Goal: Check status: Check status

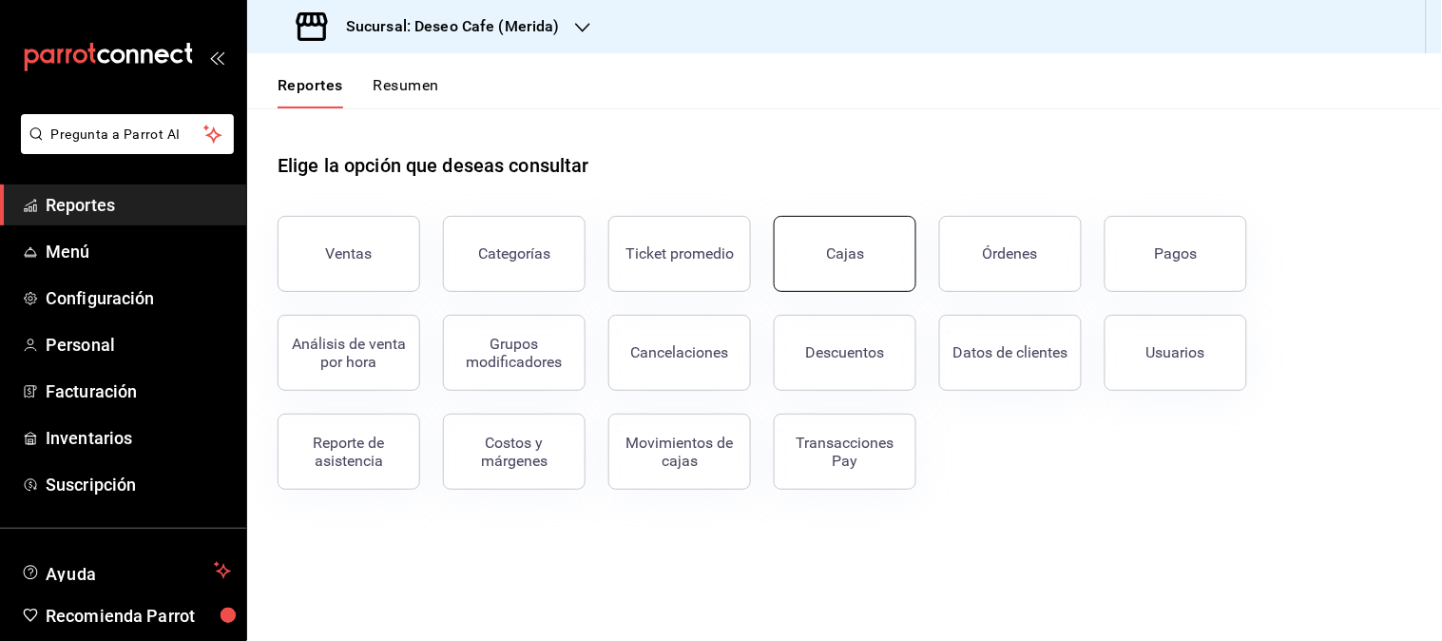
click at [841, 261] on div "Cajas" at bounding box center [845, 253] width 38 height 18
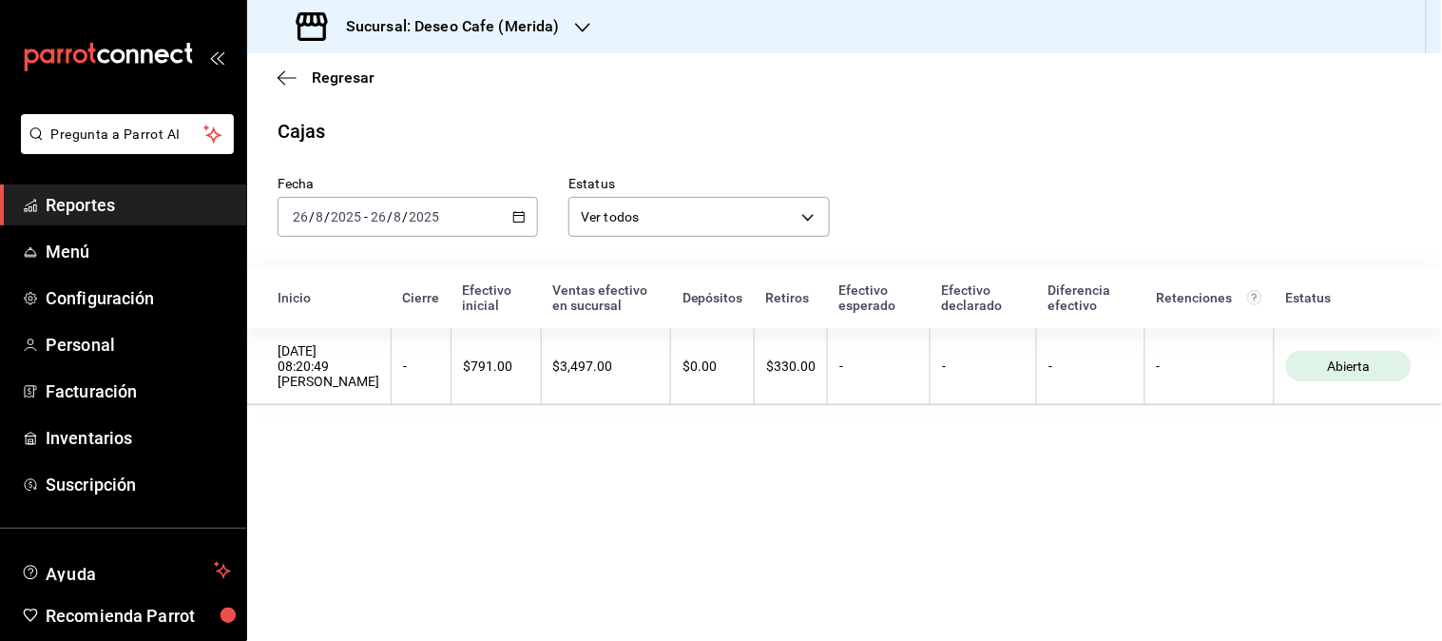
click at [529, 230] on div "[DATE] [DATE] - [DATE] [DATE]" at bounding box center [408, 217] width 260 height 40
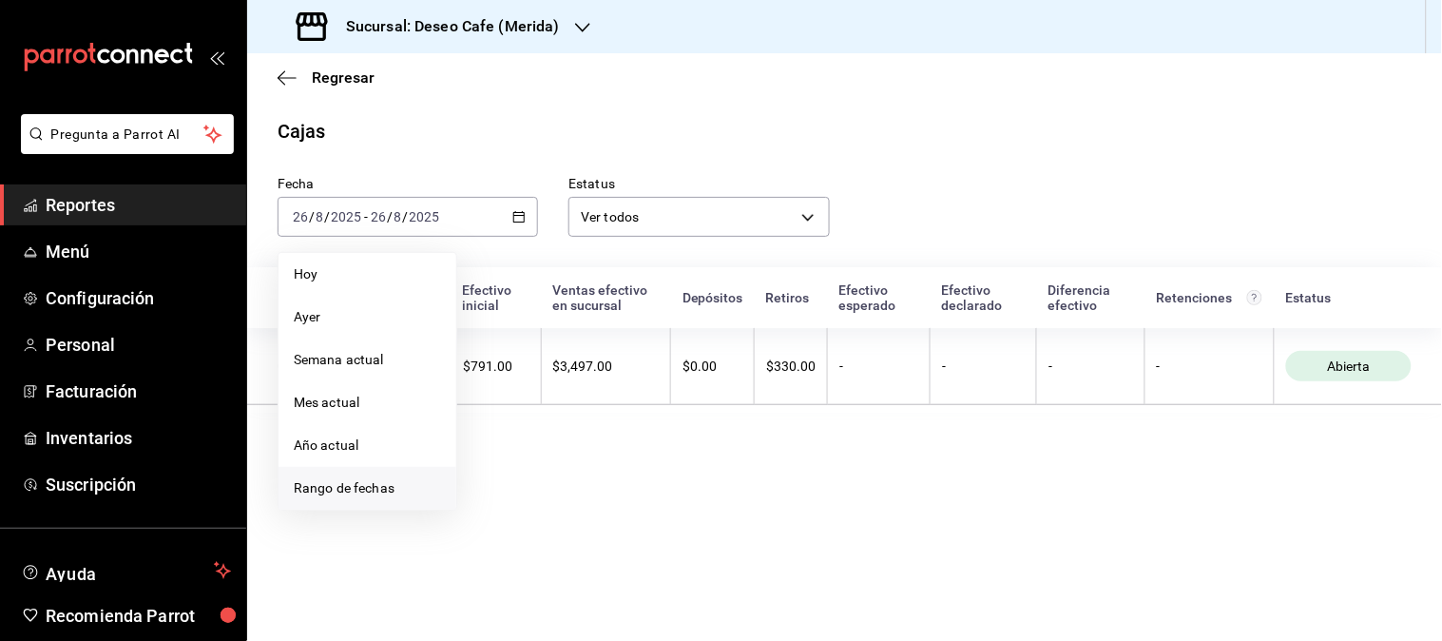
click at [399, 496] on span "Rango de fechas" at bounding box center [367, 488] width 147 height 20
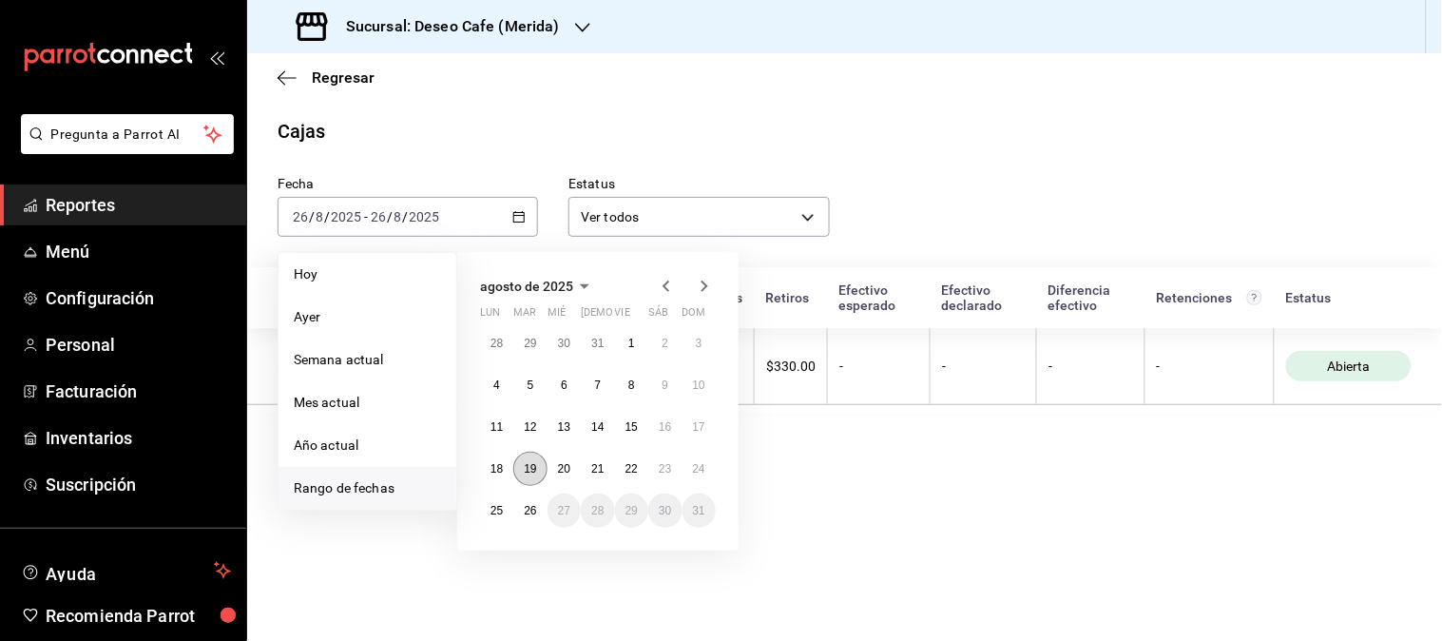
click at [538, 464] on button "19" at bounding box center [529, 469] width 33 height 34
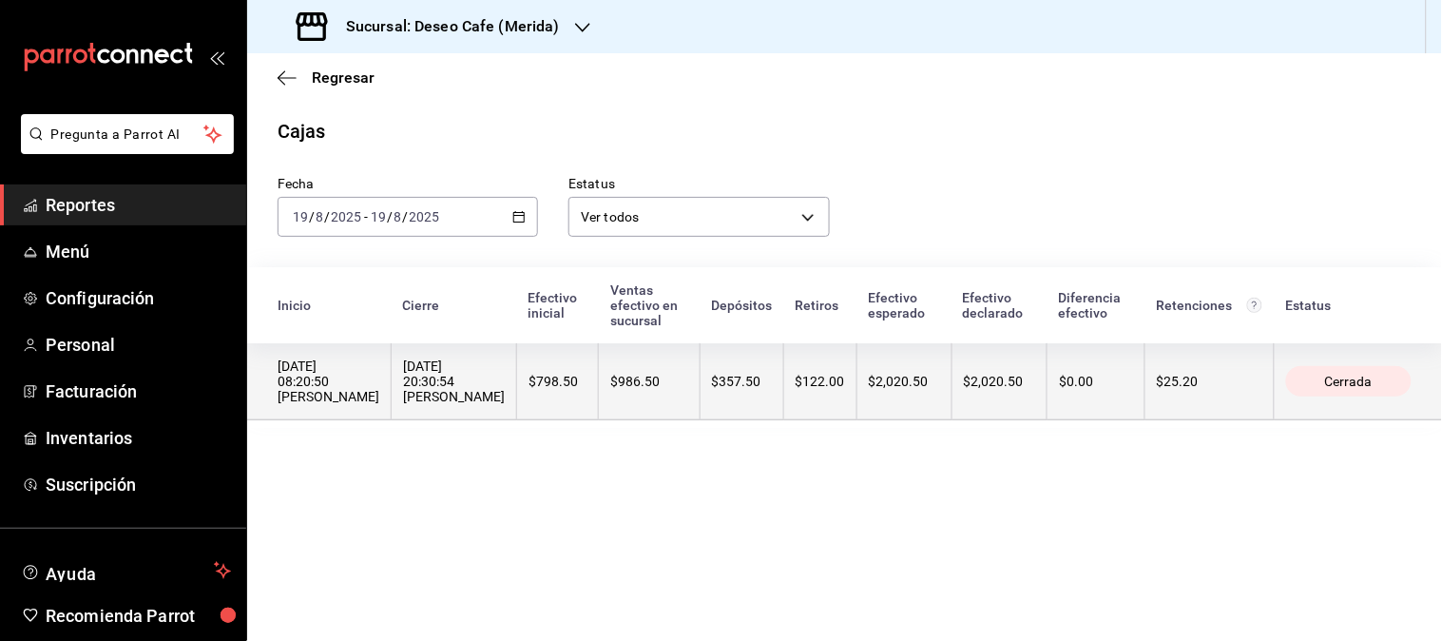
click at [676, 410] on th "$986.50" at bounding box center [649, 381] width 101 height 77
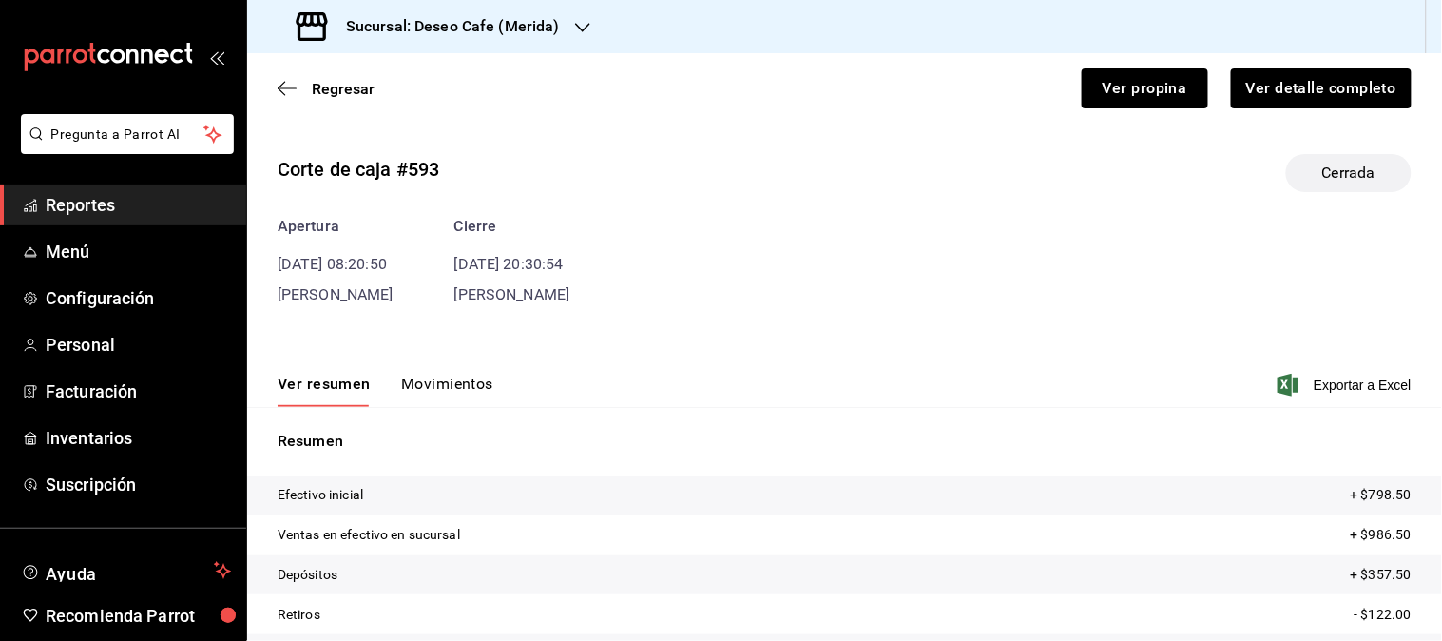
scroll to position [134, 0]
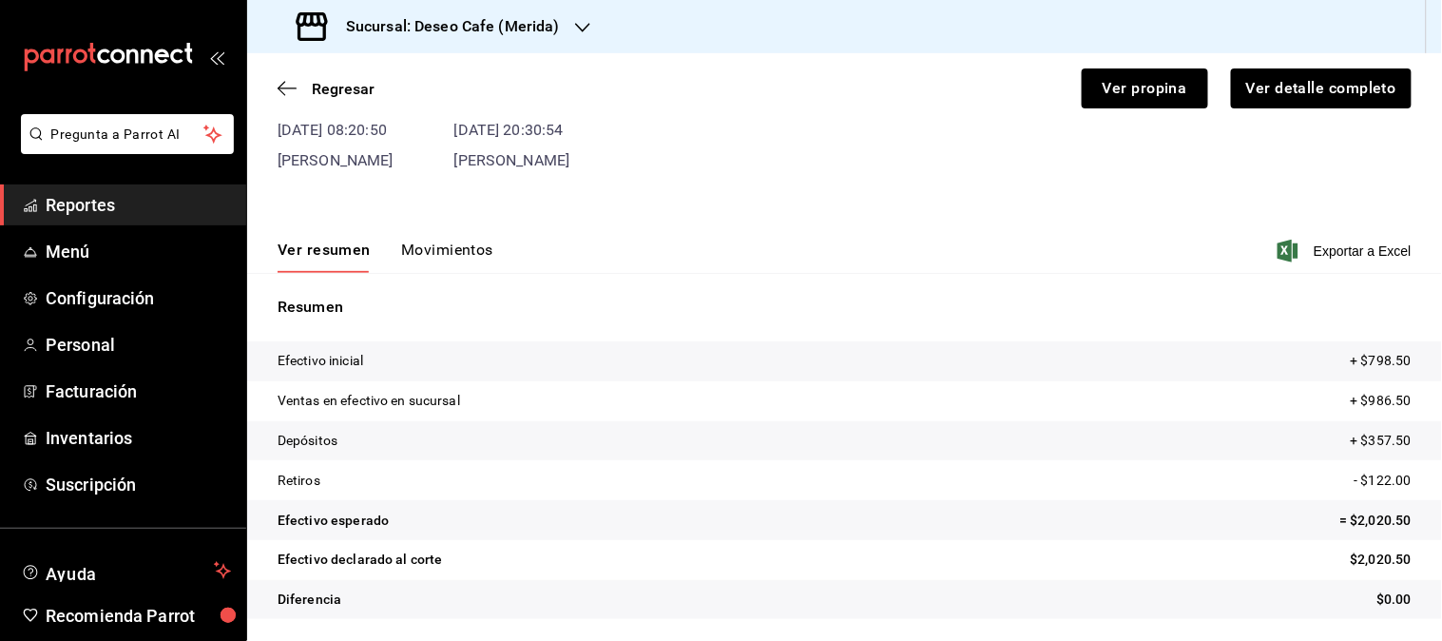
click at [452, 253] on button "Movimientos" at bounding box center [447, 256] width 92 height 32
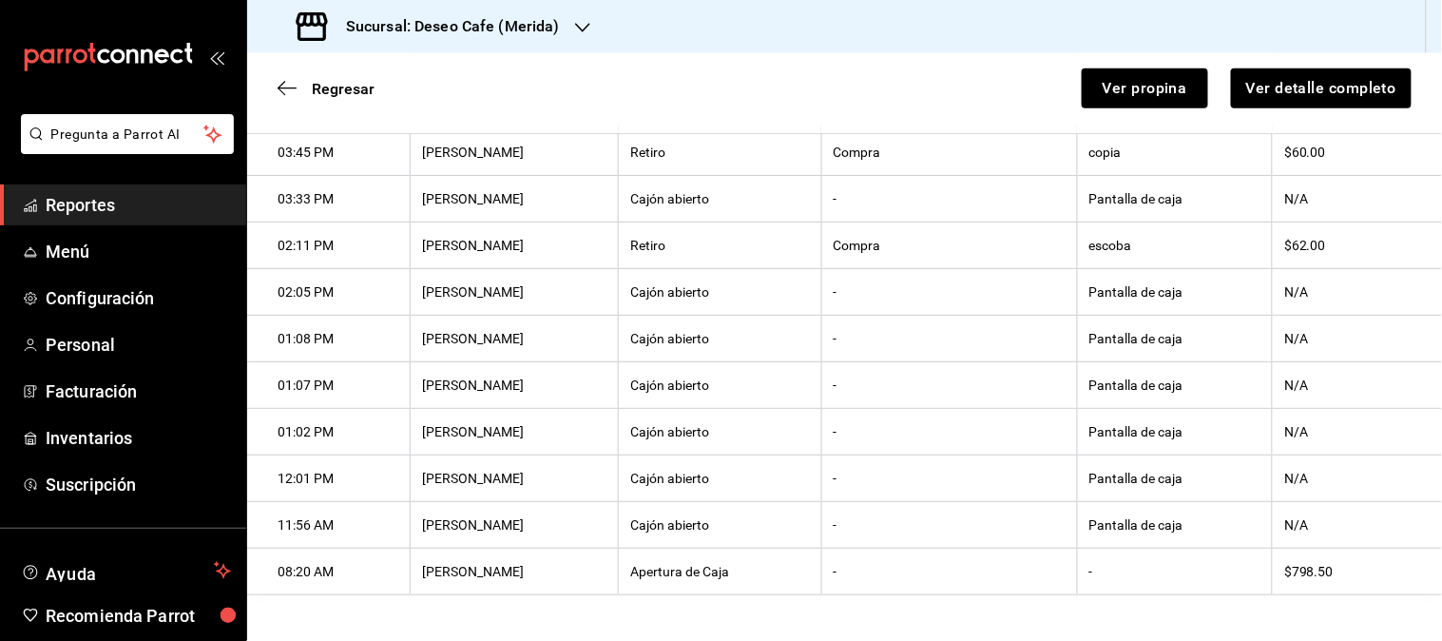
scroll to position [0, 0]
